Goal: Task Accomplishment & Management: Manage account settings

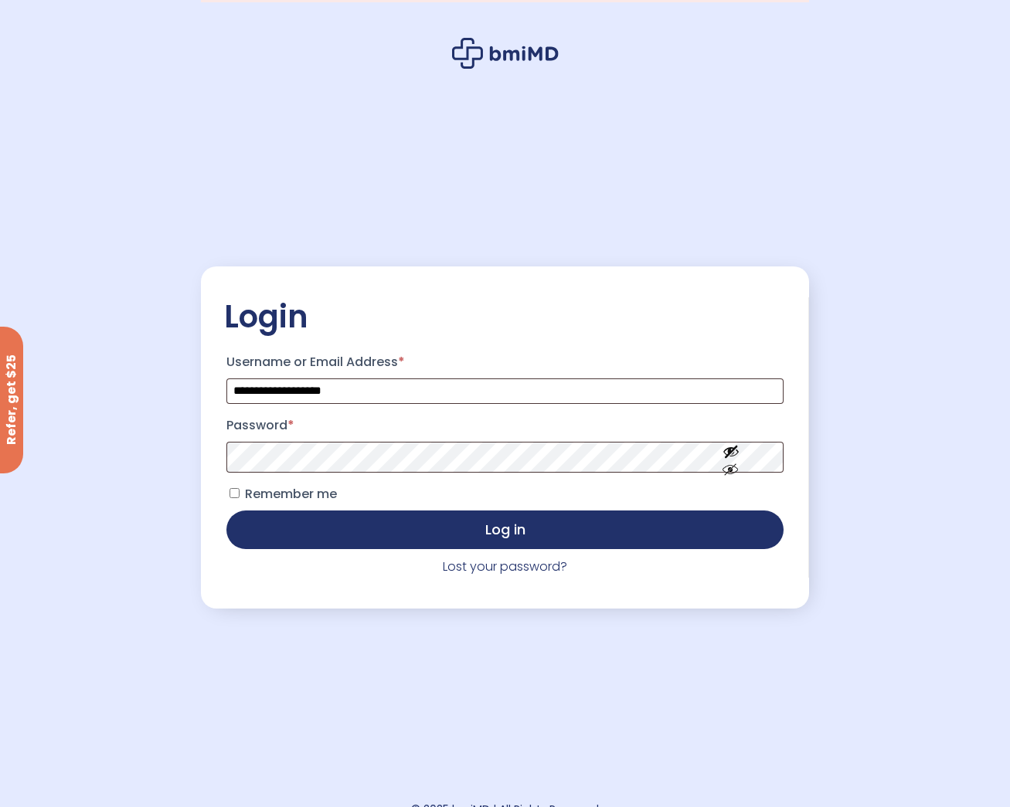
scroll to position [77, 0]
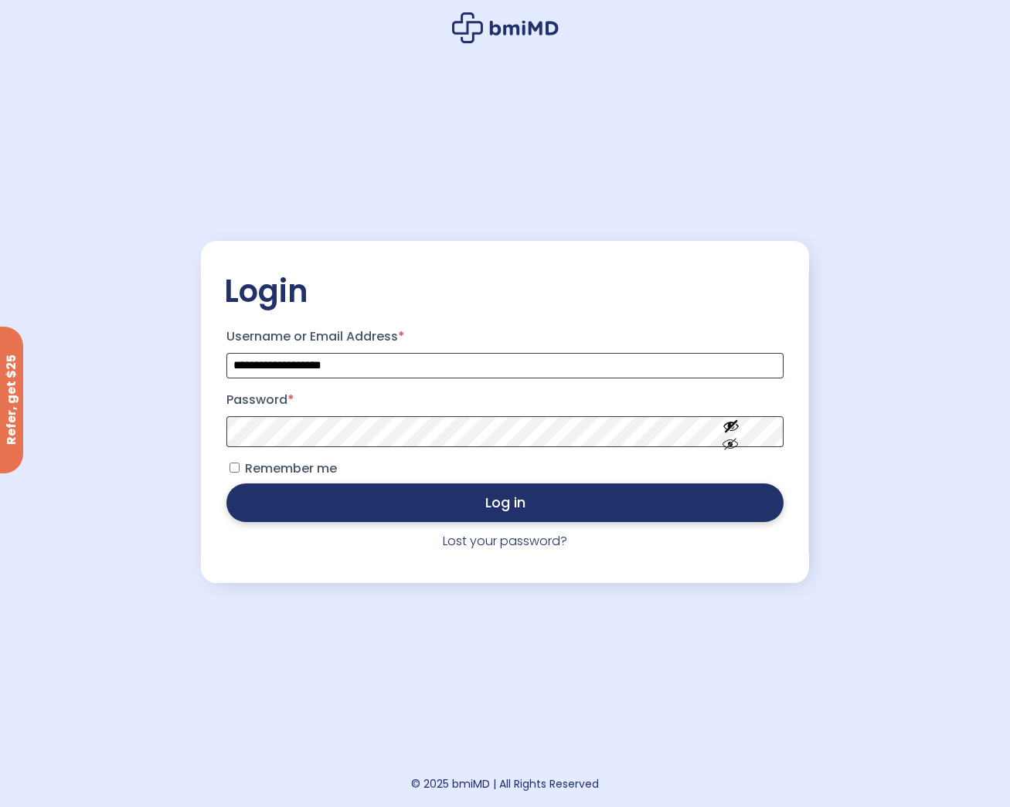
click at [617, 508] on button "Log in" at bounding box center [504, 503] width 556 height 39
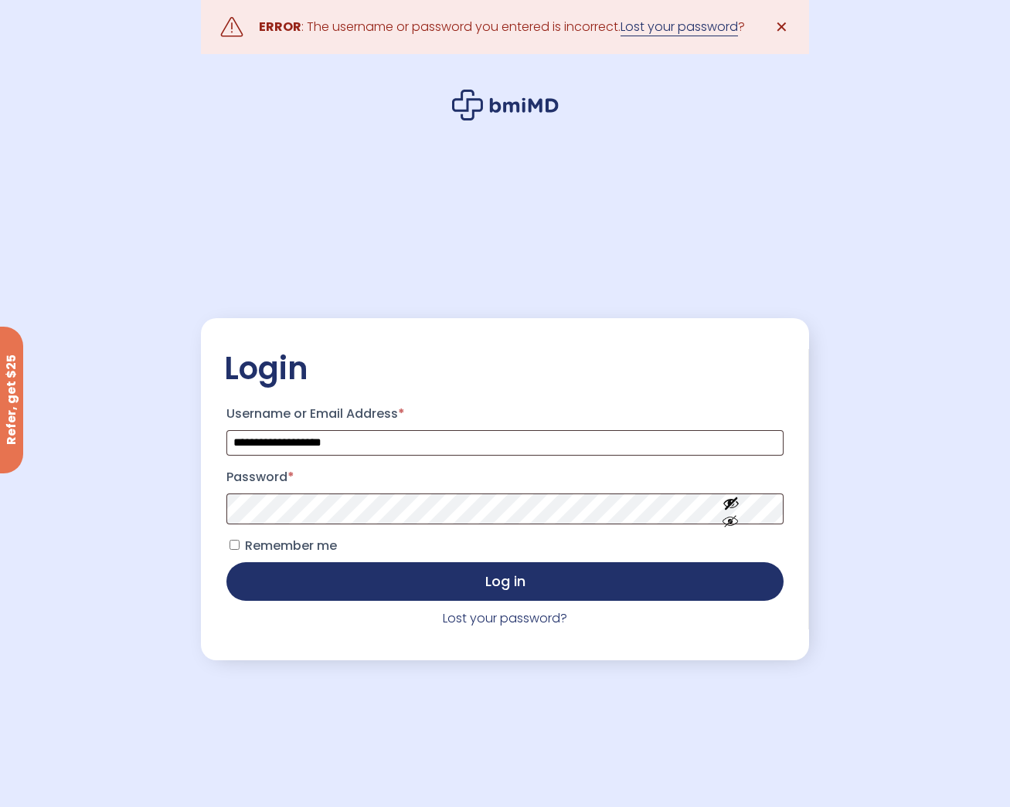
click at [654, 22] on link "Lost your password" at bounding box center [678, 27] width 117 height 19
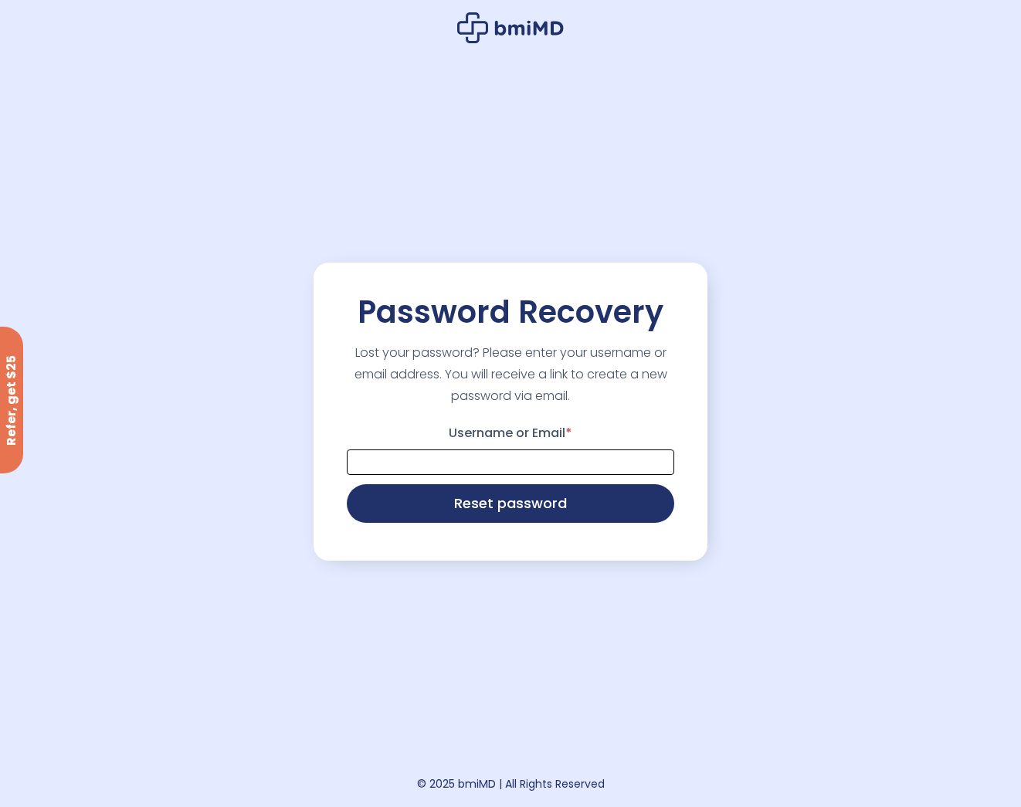
click at [419, 453] on input "Username or Email *" at bounding box center [511, 462] width 328 height 25
type input "**********"
click at [466, 508] on button "Reset password" at bounding box center [511, 502] width 328 height 39
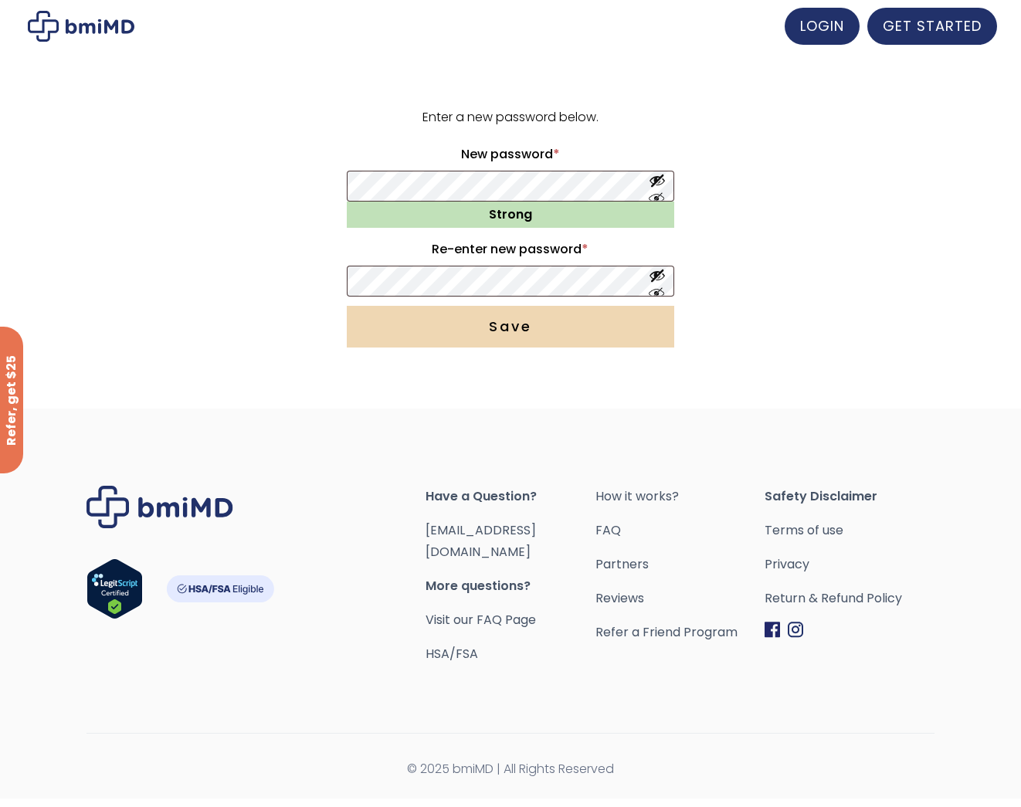
click at [518, 335] on button "Save" at bounding box center [511, 327] width 328 height 42
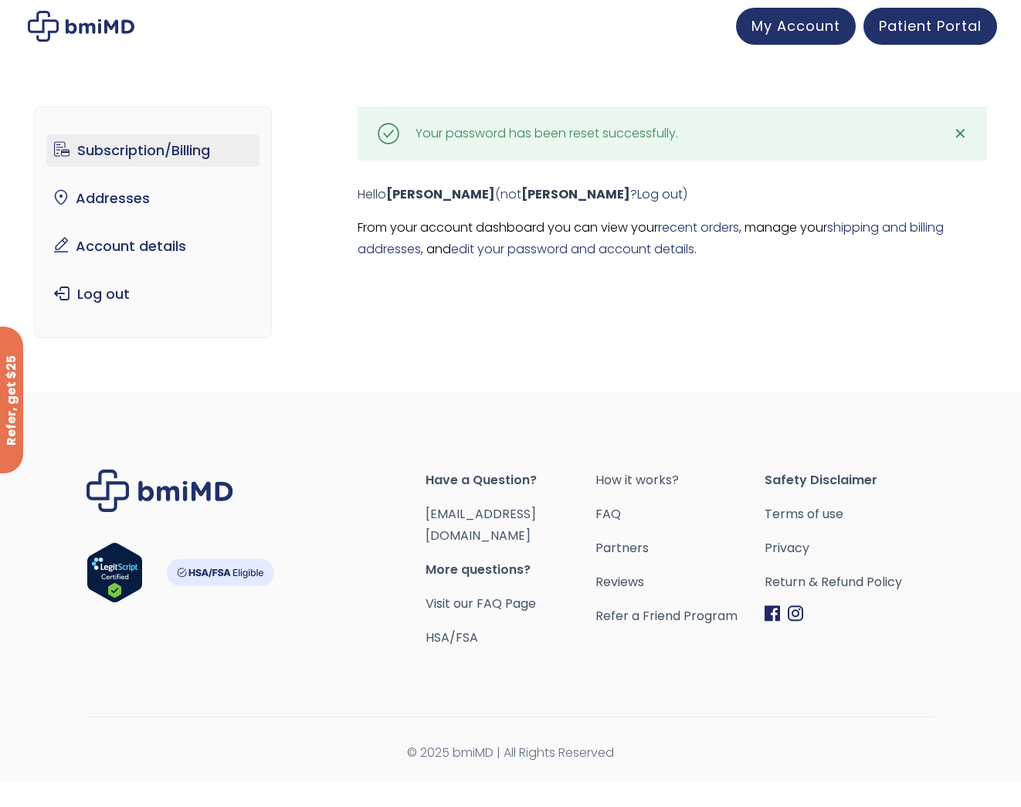
click at [140, 149] on link "Subscription/Billing" at bounding box center [153, 150] width 214 height 32
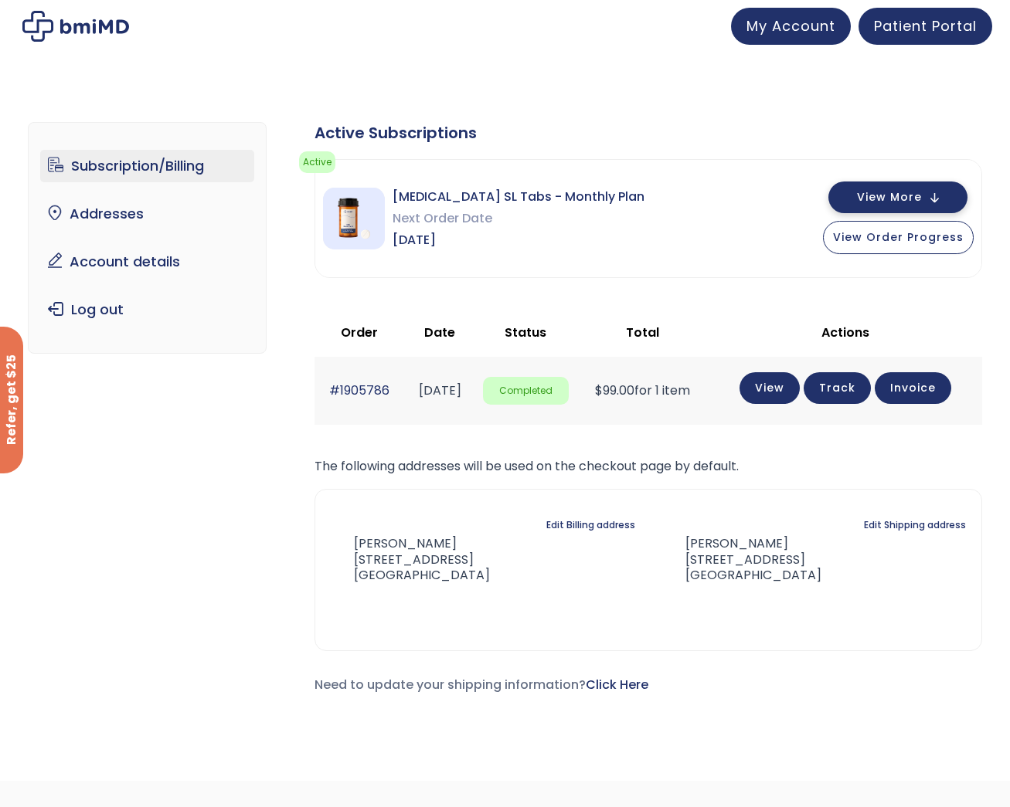
click at [898, 196] on span "View More" at bounding box center [889, 197] width 65 height 10
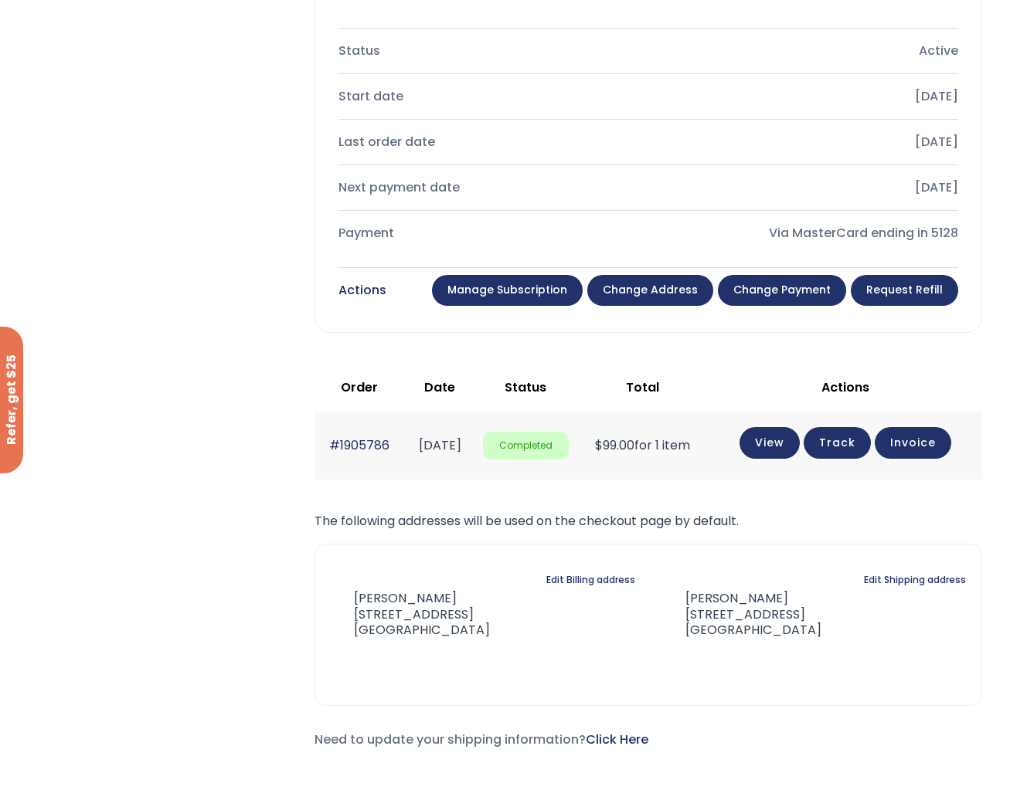
scroll to position [464, 0]
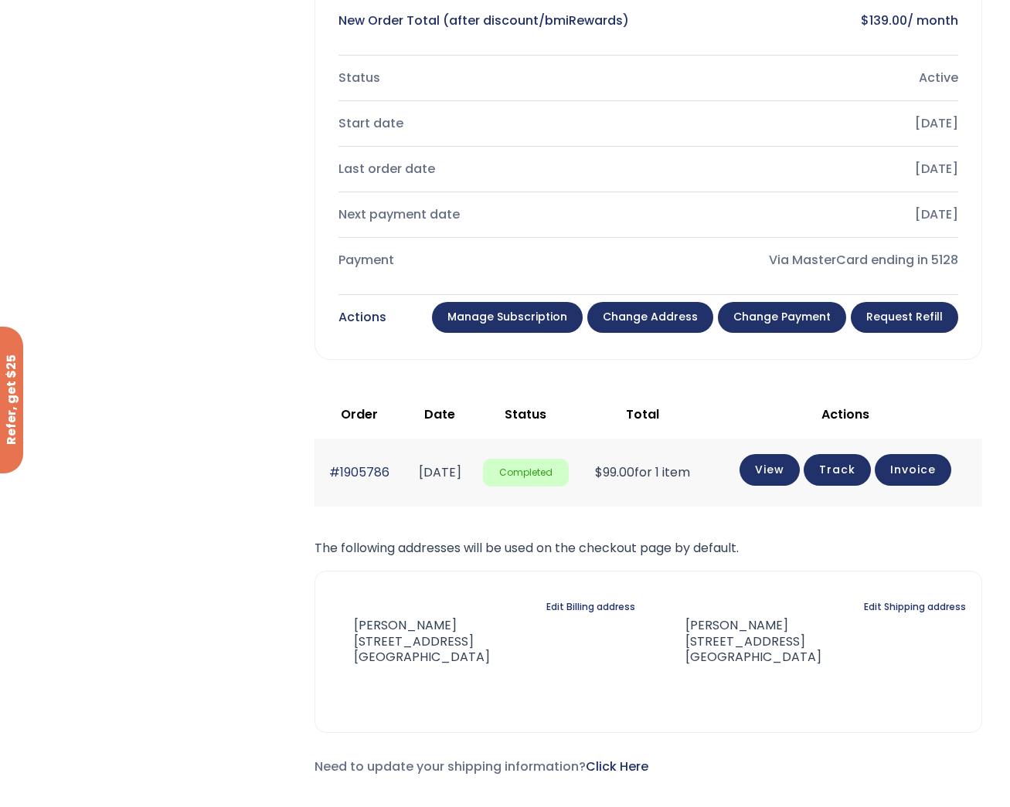
click at [505, 322] on link "Manage Subscription" at bounding box center [507, 317] width 151 height 31
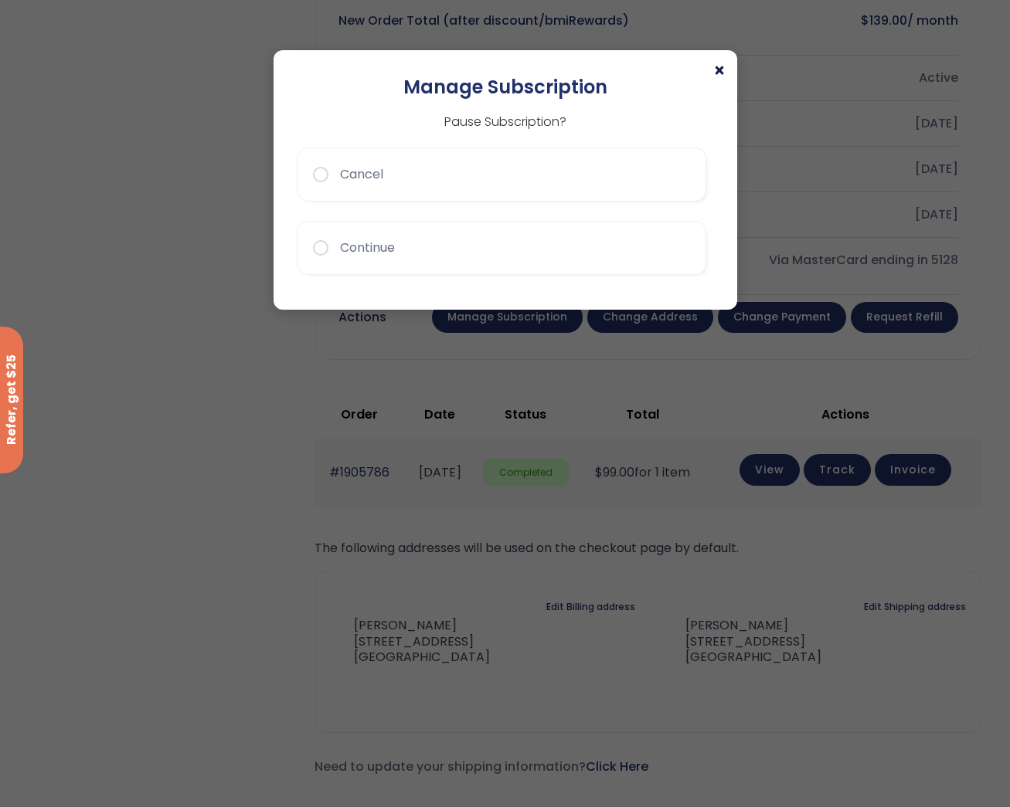
click at [722, 73] on span "×" at bounding box center [719, 71] width 12 height 19
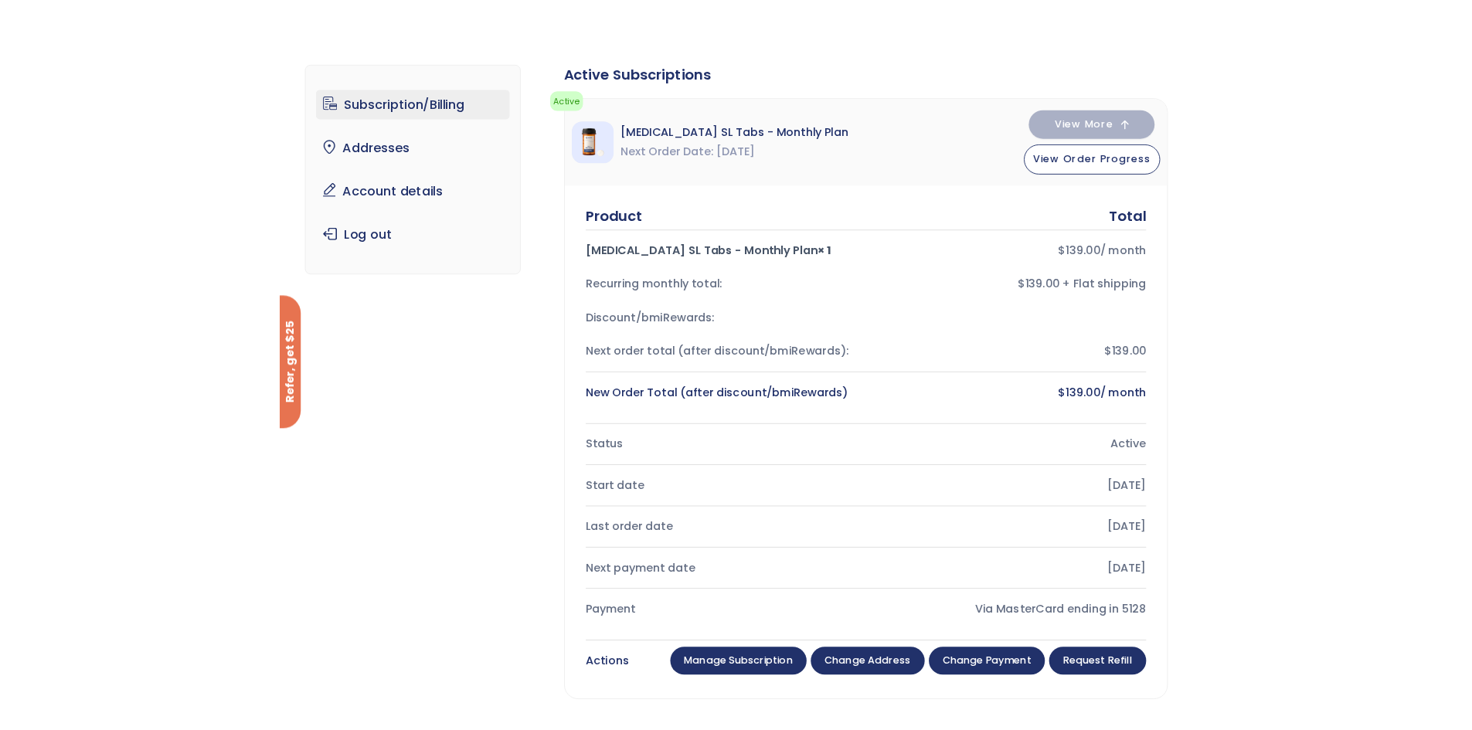
scroll to position [77, 0]
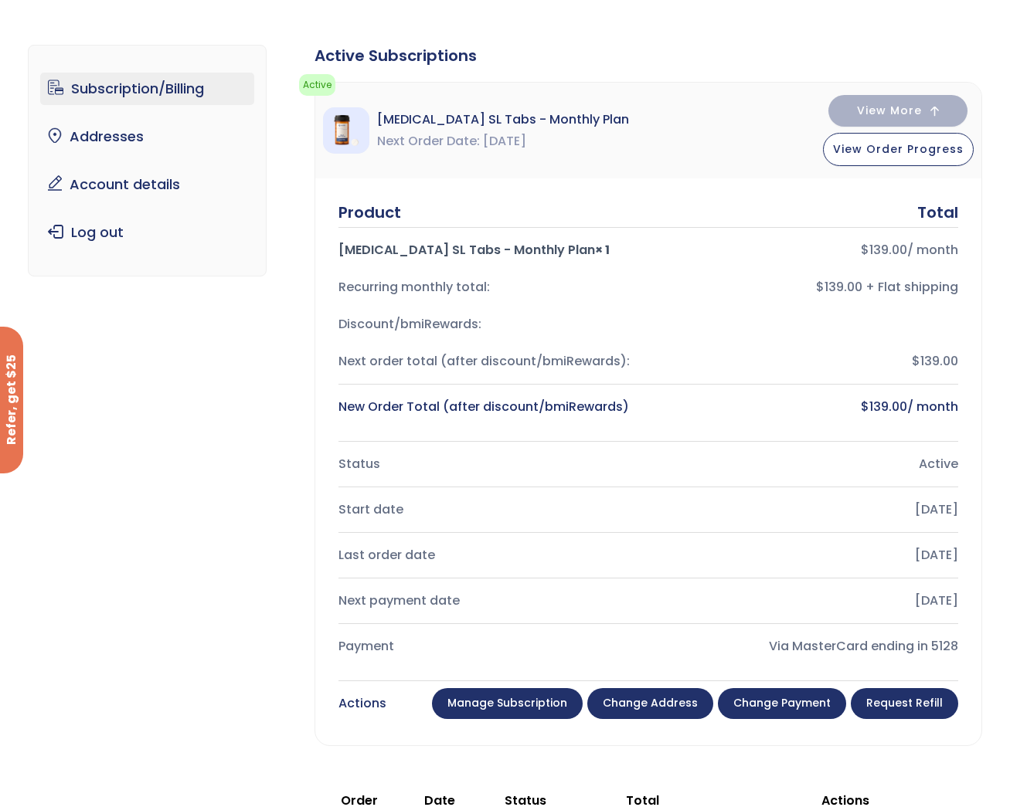
drag, startPoint x: 262, startPoint y: 395, endPoint x: 253, endPoint y: 395, distance: 9.3
click at [258, 395] on div "Subscription/Billing bmiRewards Addresses Account details Submit a Review Log o…" at bounding box center [505, 610] width 954 height 1193
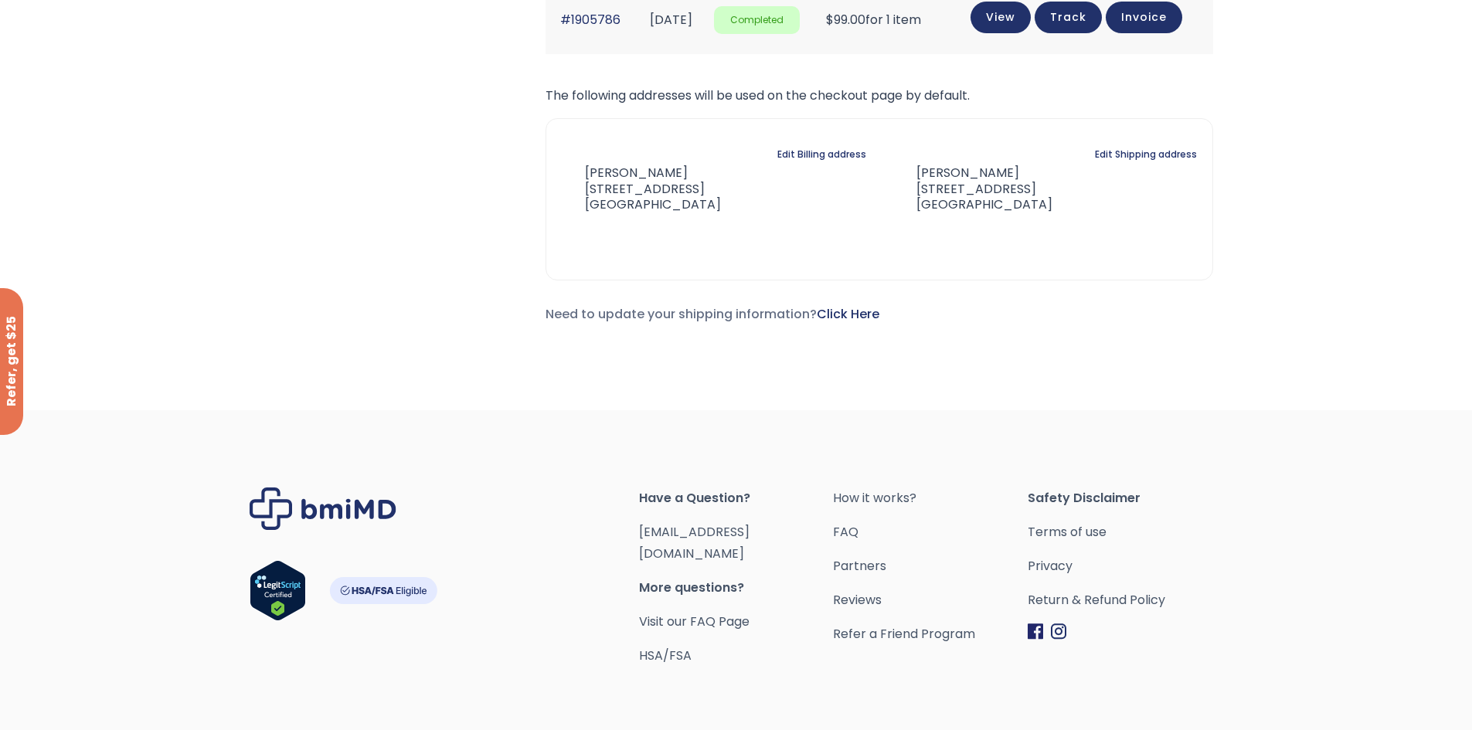
scroll to position [889, 0]
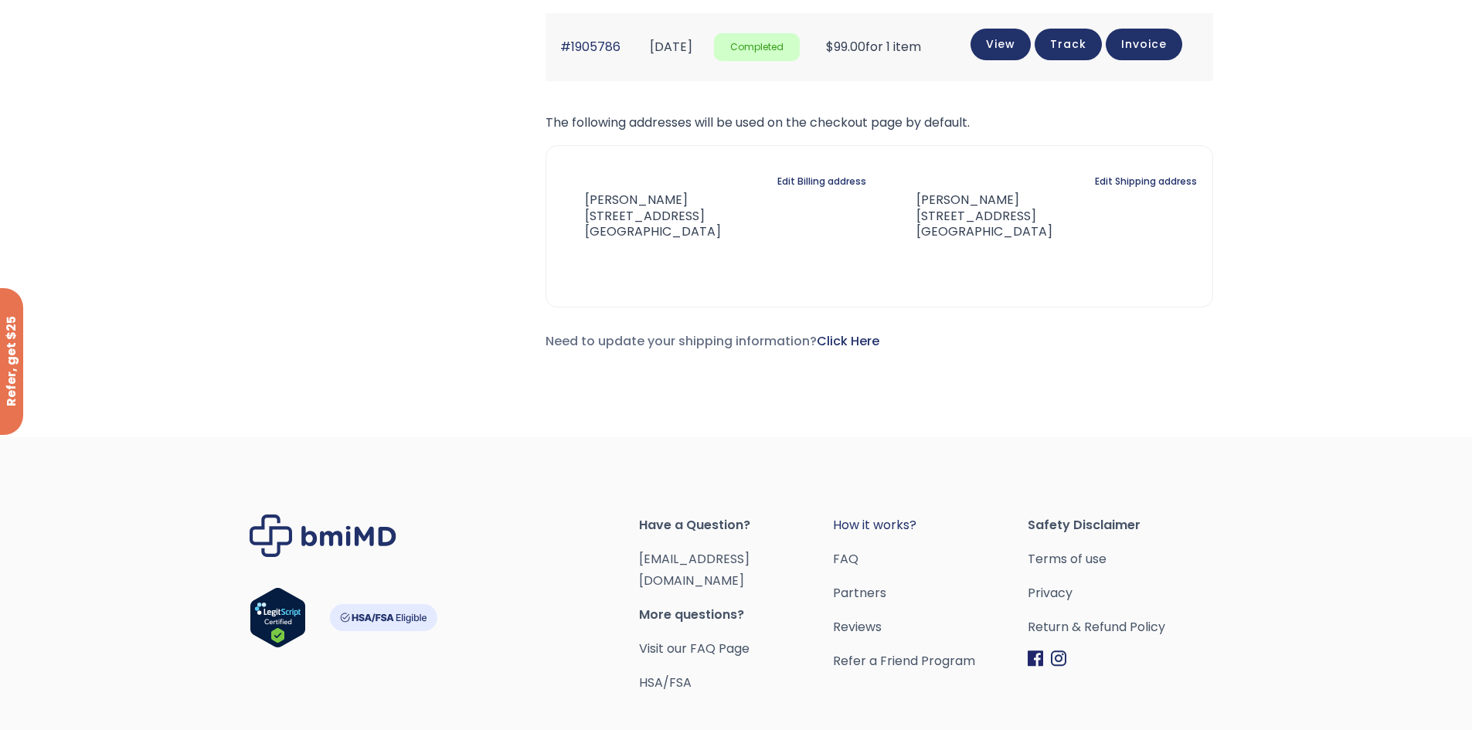
click at [860, 527] on link "How it works?" at bounding box center [930, 526] width 195 height 22
